Goal: Task Accomplishment & Management: Use online tool/utility

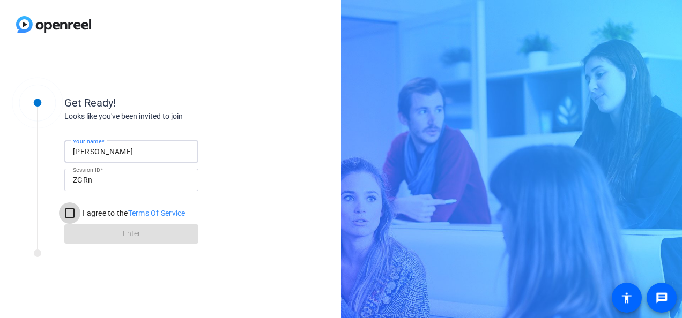
click at [64, 212] on input "I agree to the Terms Of Service" at bounding box center [69, 213] width 21 height 21
checkbox input "true"
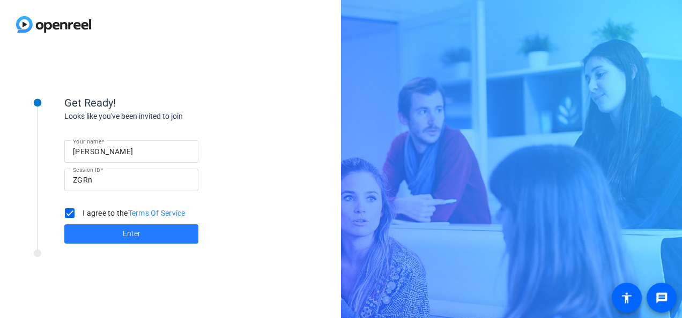
click at [90, 228] on span at bounding box center [131, 234] width 134 height 26
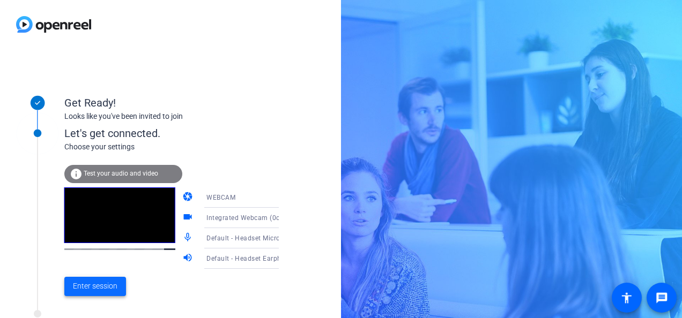
click at [106, 285] on span "Enter session" at bounding box center [95, 286] width 44 height 11
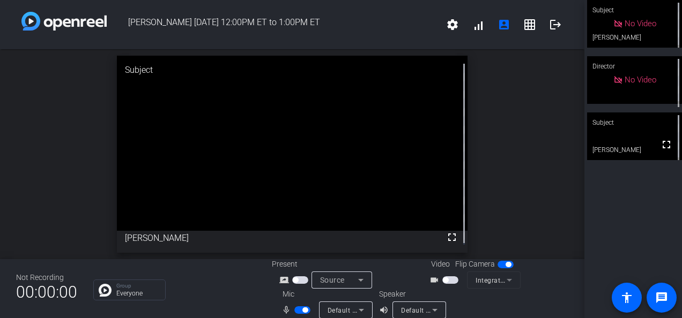
click at [450, 281] on span "button" at bounding box center [450, 281] width 16 height 8
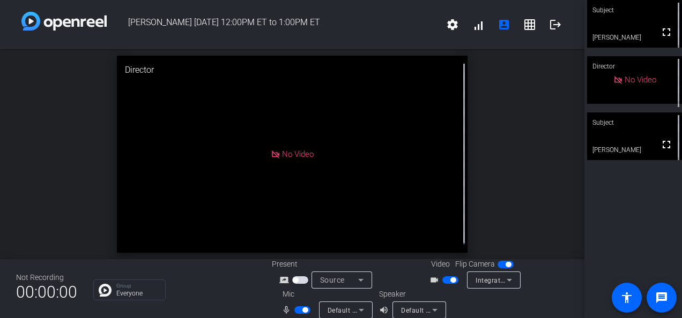
click at [450, 280] on span "button" at bounding box center [452, 280] width 5 height 5
click at [296, 310] on span "button" at bounding box center [302, 311] width 16 height 8
click at [451, 277] on span "button" at bounding box center [450, 281] width 16 height 8
click at [297, 309] on span "button" at bounding box center [297, 310] width 5 height 5
click at [514, 135] on div "open_in_new Subject No Video [PERSON_NAME]" at bounding box center [292, 154] width 584 height 210
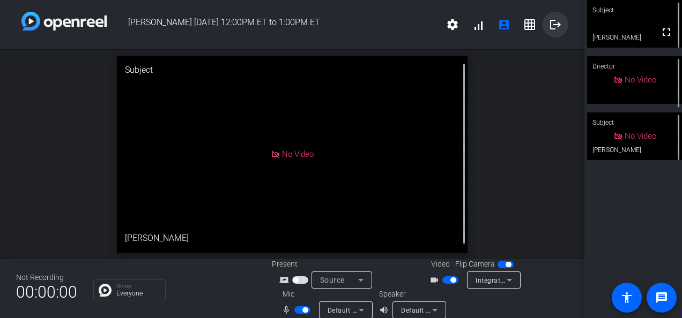
click at [549, 31] on mat-icon "logout" at bounding box center [555, 24] width 13 height 13
